Goal: Navigation & Orientation: Find specific page/section

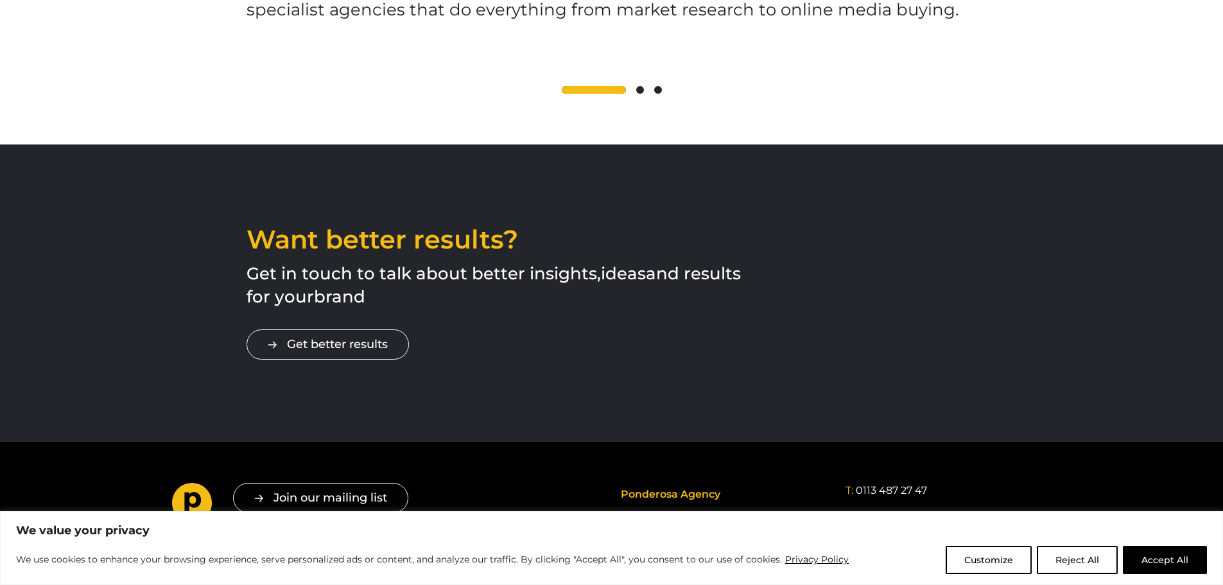
scroll to position [2119, 0]
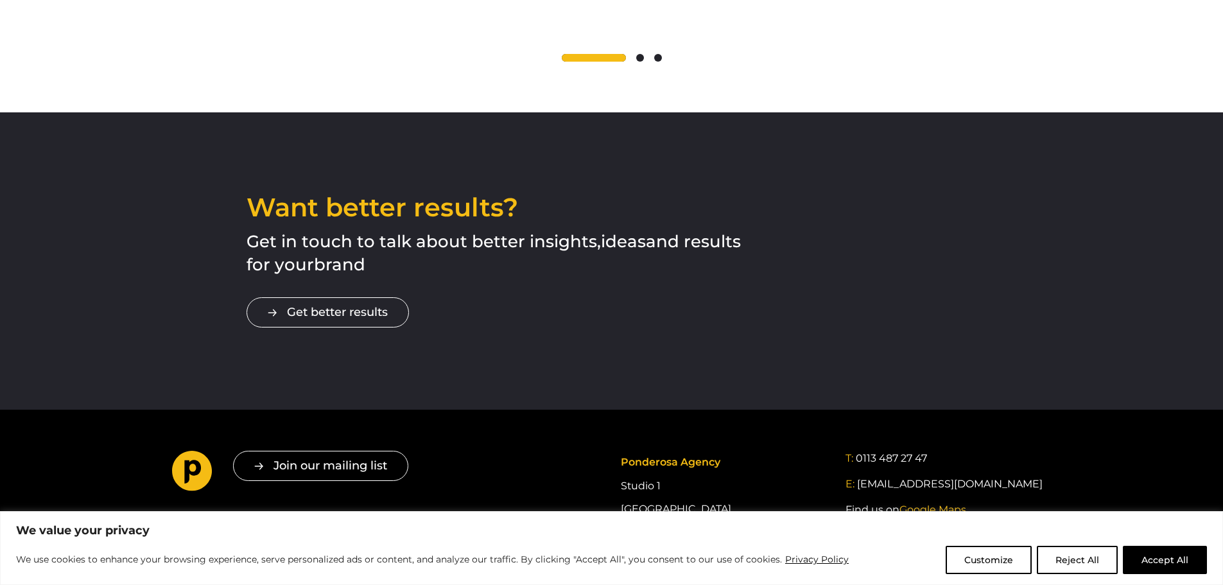
drag, startPoint x: 923, startPoint y: 306, endPoint x: 898, endPoint y: 101, distance: 207.0
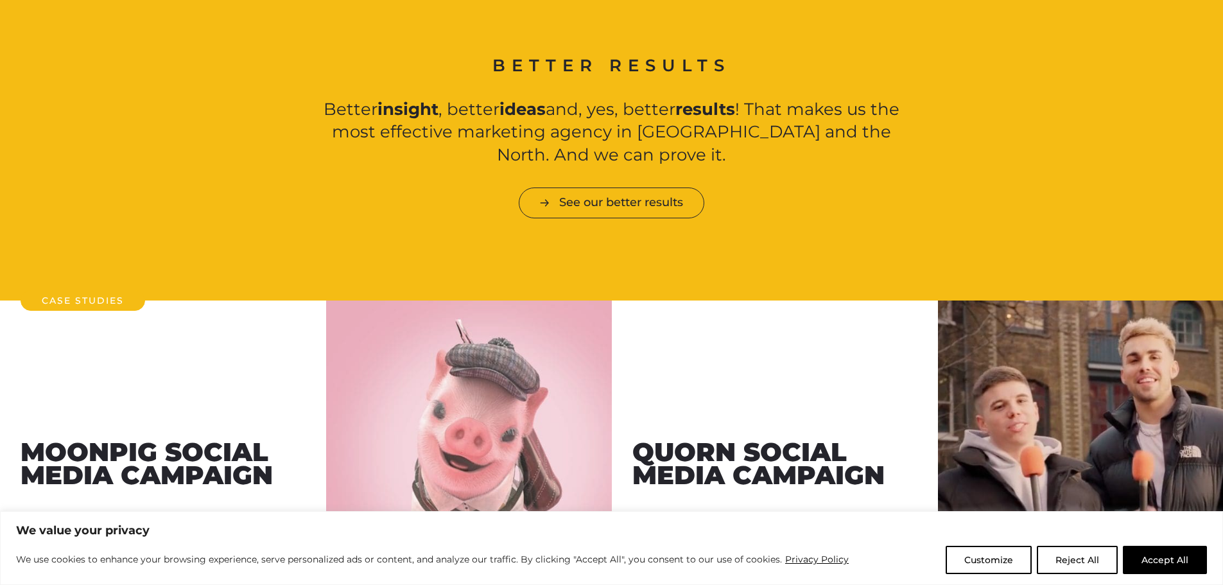
scroll to position [0, 0]
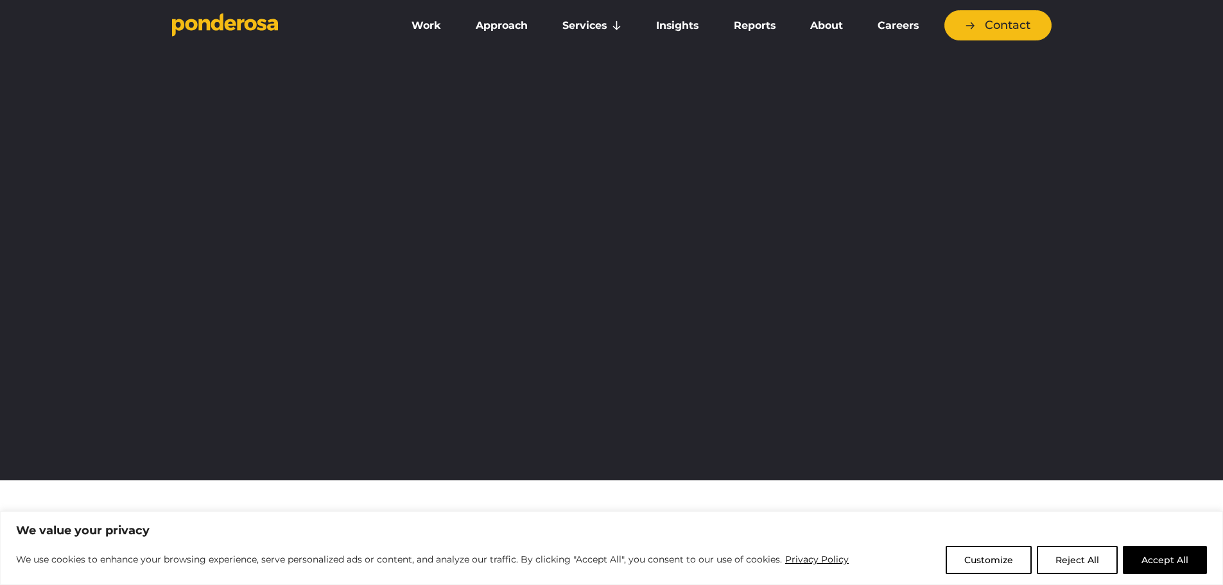
drag, startPoint x: 1125, startPoint y: 336, endPoint x: 985, endPoint y: -12, distance: 375.7
click at [419, 22] on link "Work" at bounding box center [426, 25] width 59 height 27
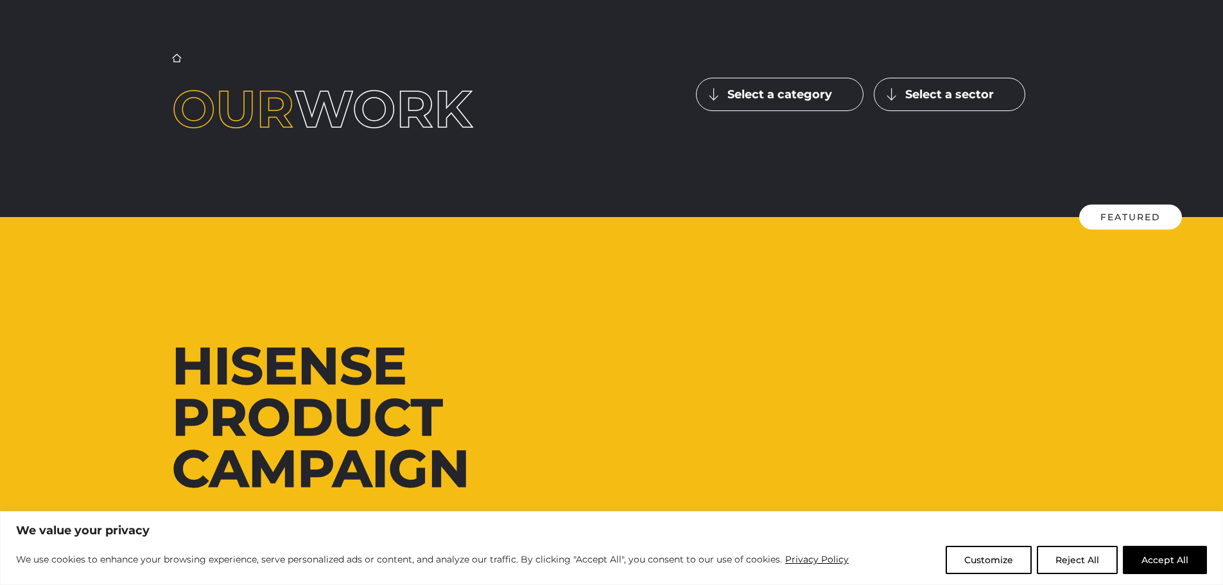
scroll to position [321, 0]
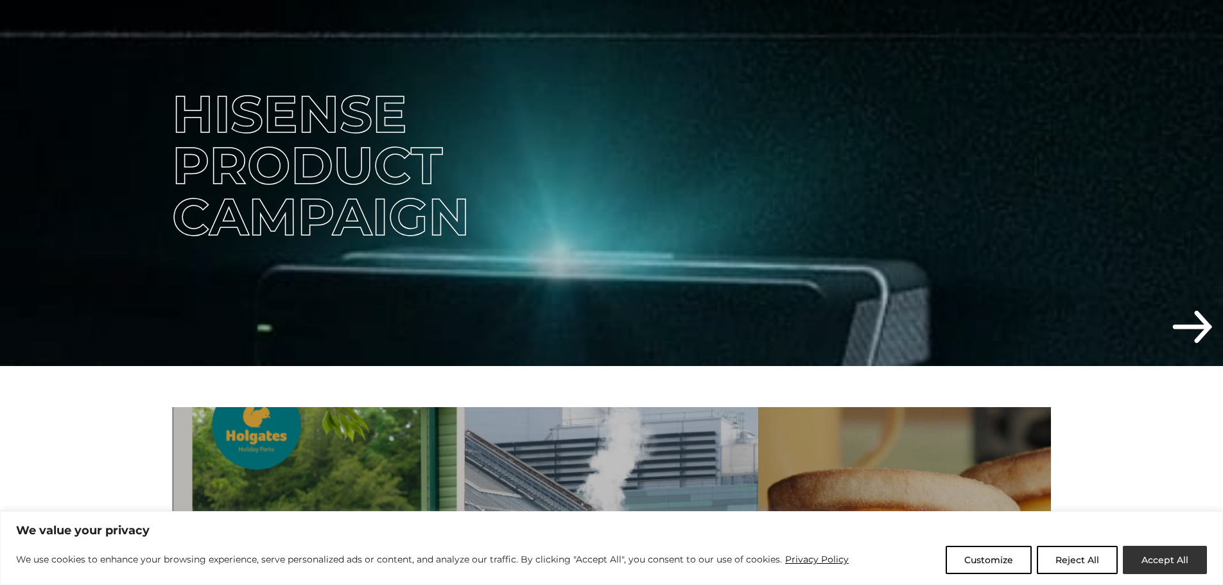
click at [1154, 568] on button "Accept All" at bounding box center [1165, 560] width 84 height 28
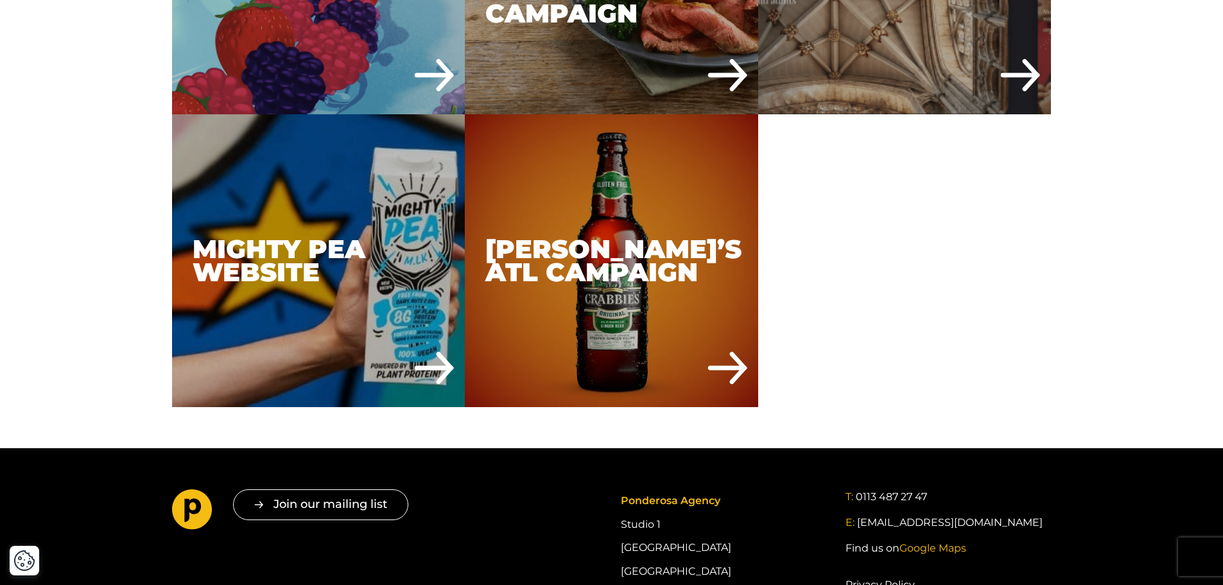
scroll to position [5650, 0]
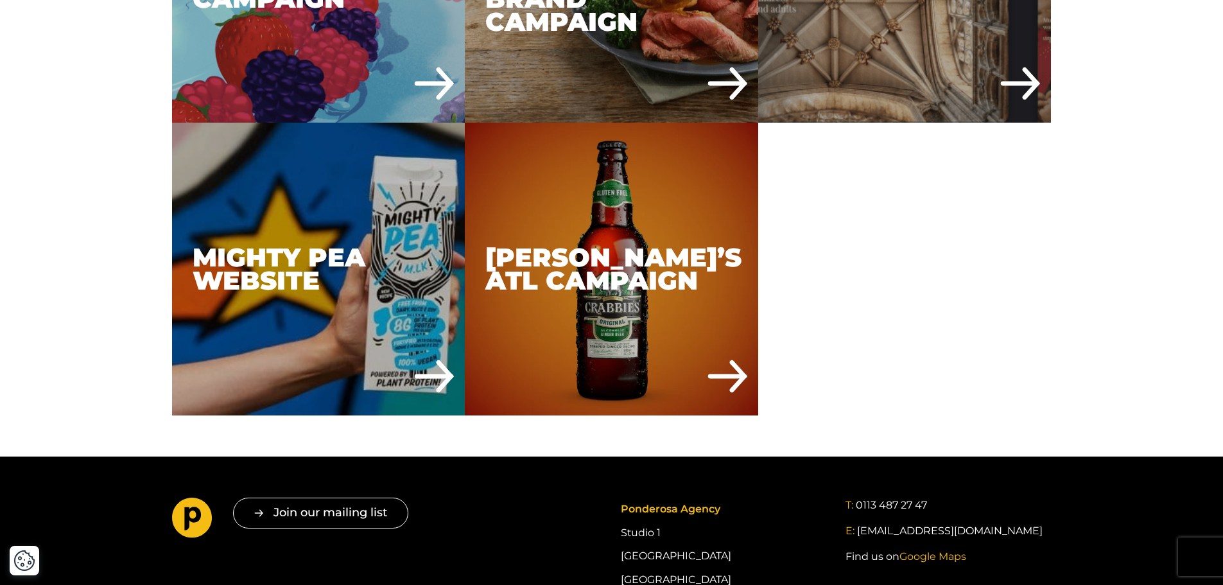
drag, startPoint x: 1009, startPoint y: 317, endPoint x: 991, endPoint y: 266, distance: 53.8
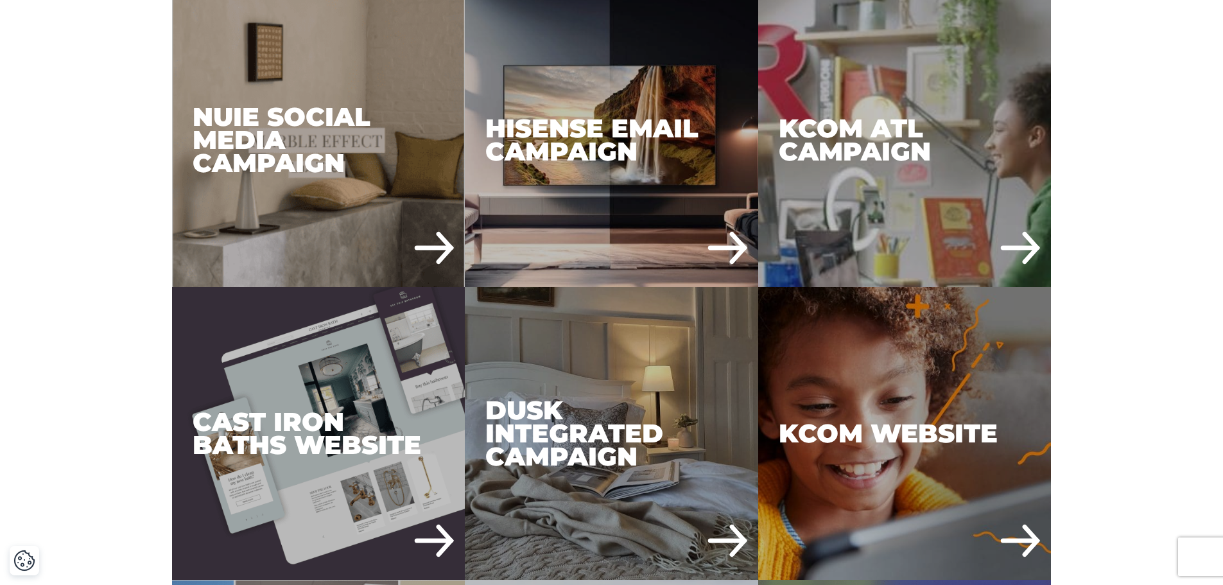
scroll to position [0, 0]
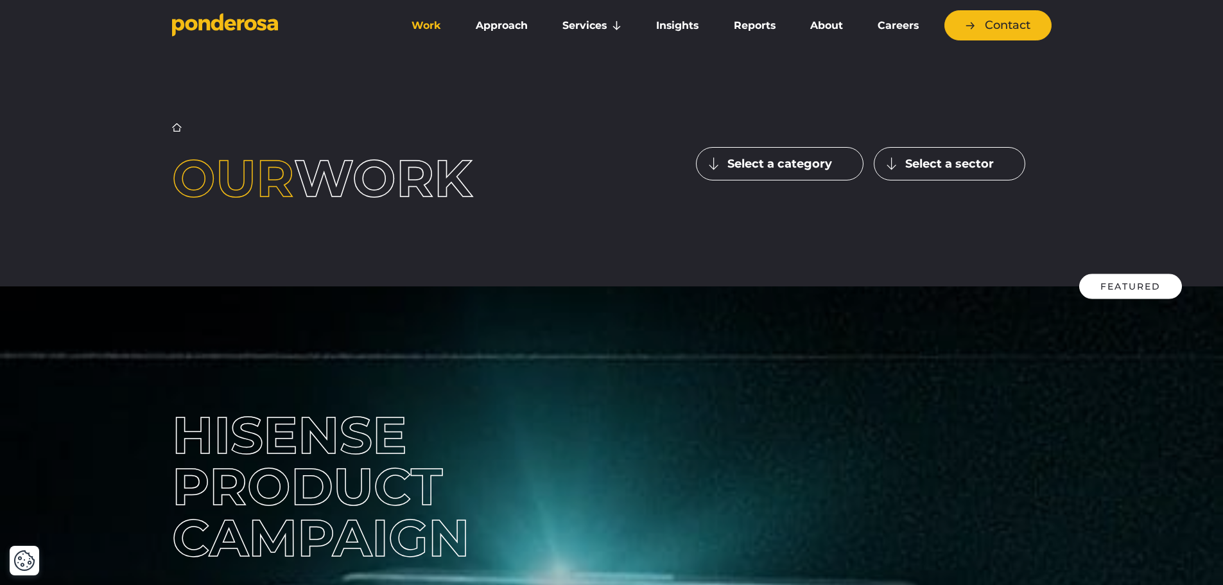
drag, startPoint x: 1036, startPoint y: 345, endPoint x: 1057, endPoint y: 80, distance: 266.6
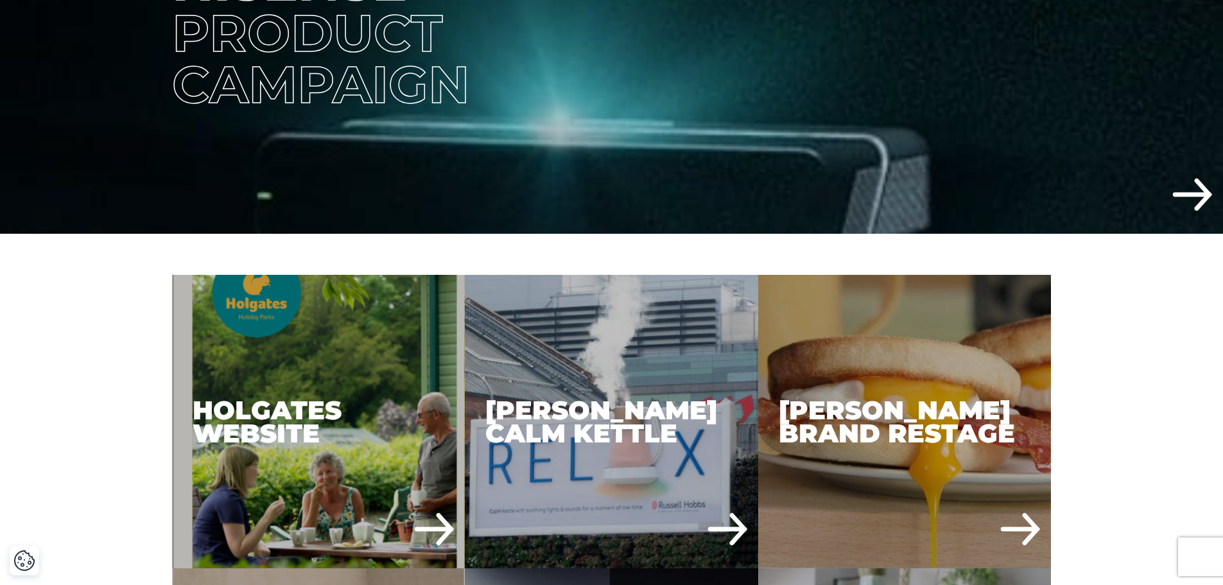
scroll to position [642, 0]
